Goal: Navigation & Orientation: Find specific page/section

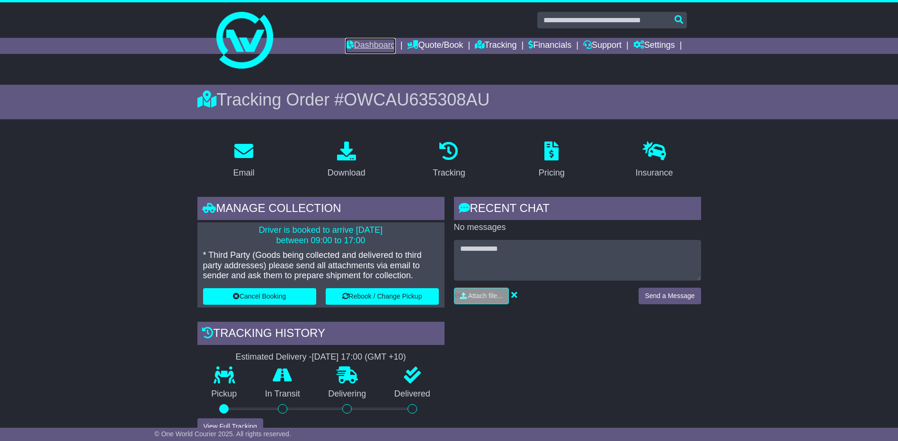
drag, startPoint x: 0, startPoint y: 0, endPoint x: 368, endPoint y: 43, distance: 370.7
click at [368, 43] on link "Dashboard" at bounding box center [370, 46] width 51 height 16
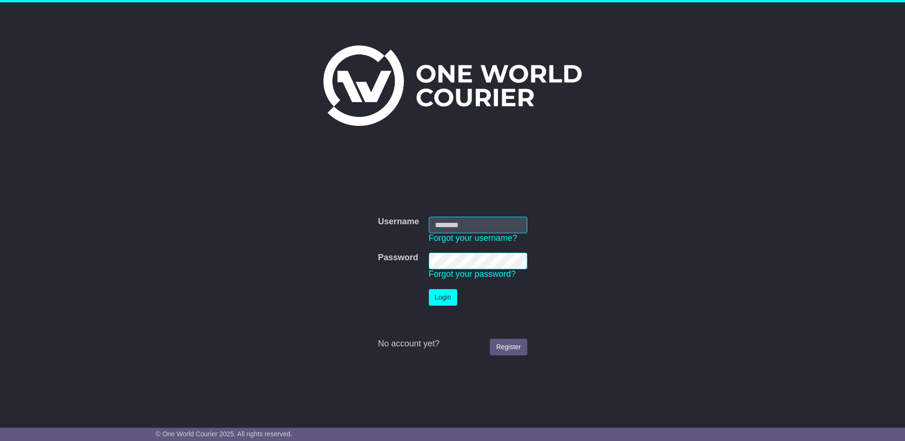
type input "**********"
click at [437, 297] on button "Login" at bounding box center [443, 297] width 28 height 17
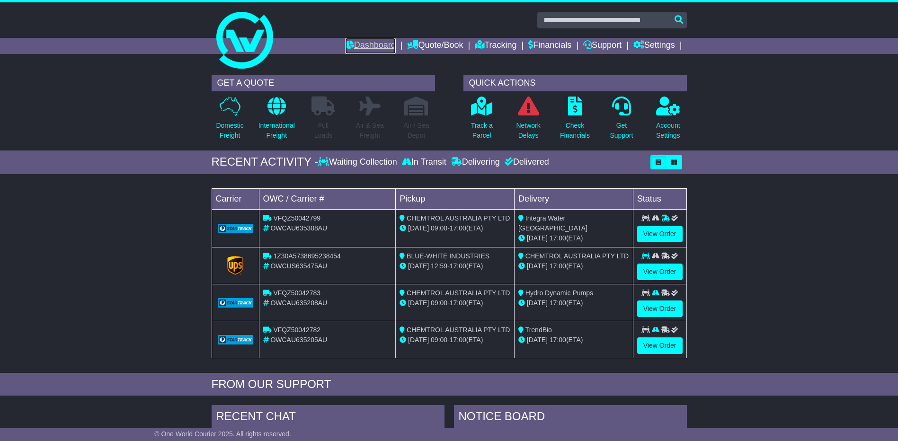
click at [369, 46] on link "Dashboard" at bounding box center [370, 46] width 51 height 16
click at [241, 68] on img at bounding box center [244, 40] width 57 height 57
